Goal: Find specific page/section: Find specific page/section

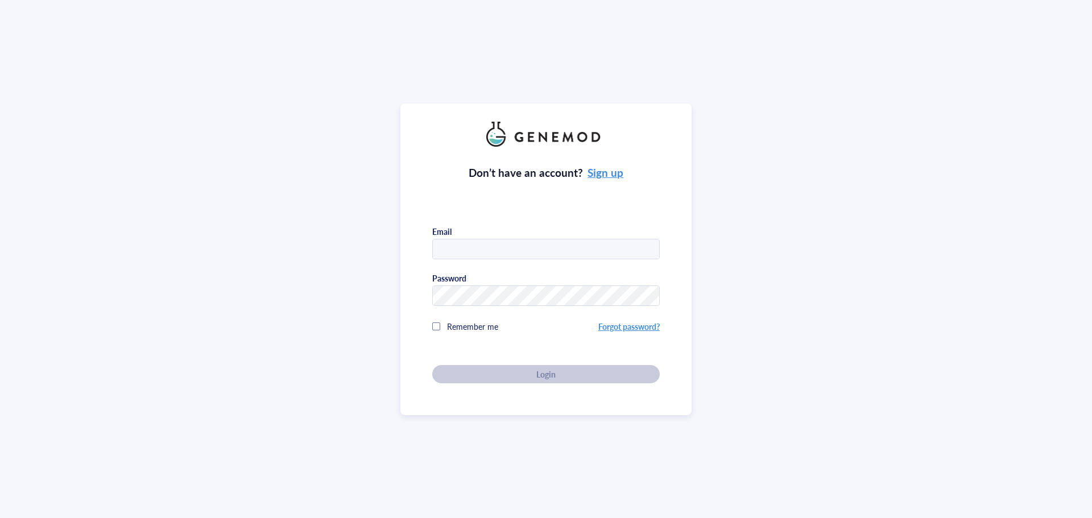
click at [478, 240] on input "text" at bounding box center [546, 250] width 226 height 20
type input "[PERSON_NAME][EMAIL_ADDRESS][DOMAIN_NAME]"
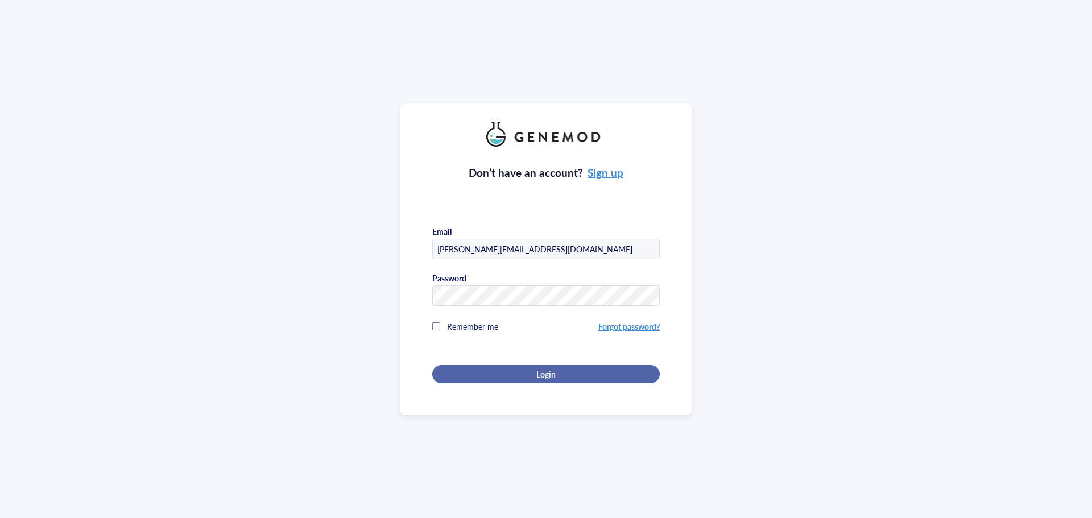
click at [515, 374] on div "Login" at bounding box center [546, 374] width 191 height 10
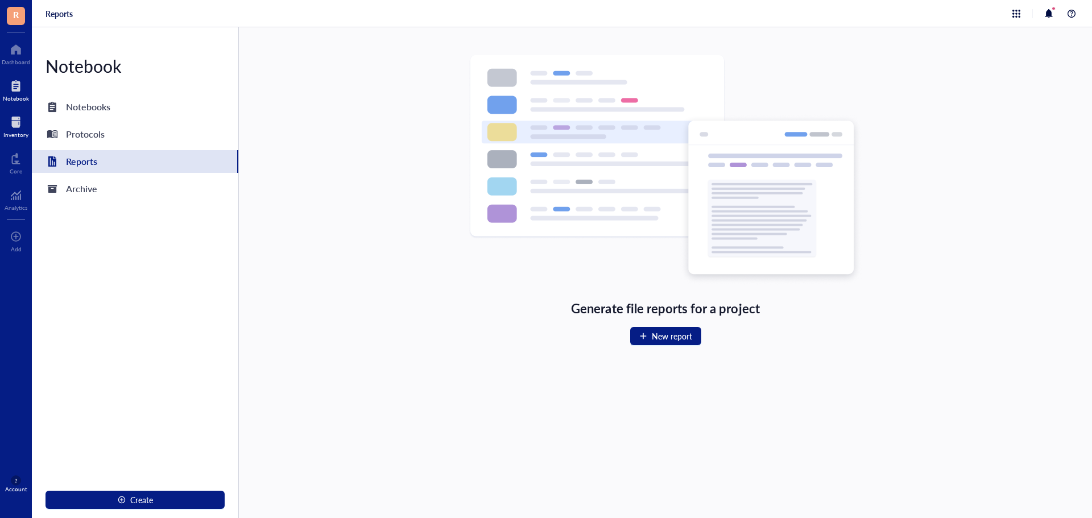
click at [15, 122] on div at bounding box center [15, 122] width 25 height 18
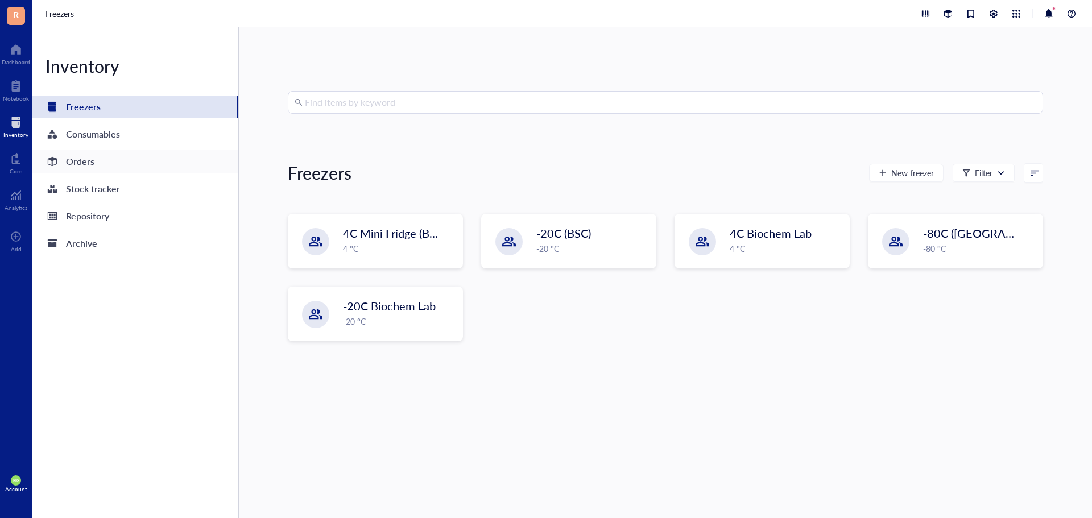
click at [85, 162] on div "Orders" at bounding box center [80, 162] width 28 height 16
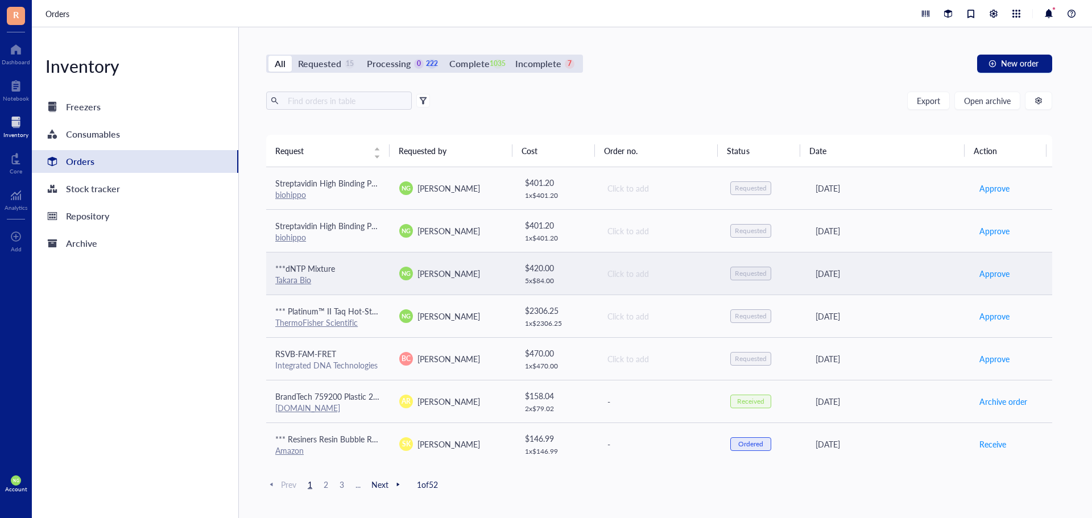
click at [299, 278] on link "Takara Bio" at bounding box center [293, 279] width 36 height 11
